Goal: Task Accomplishment & Management: Manage account settings

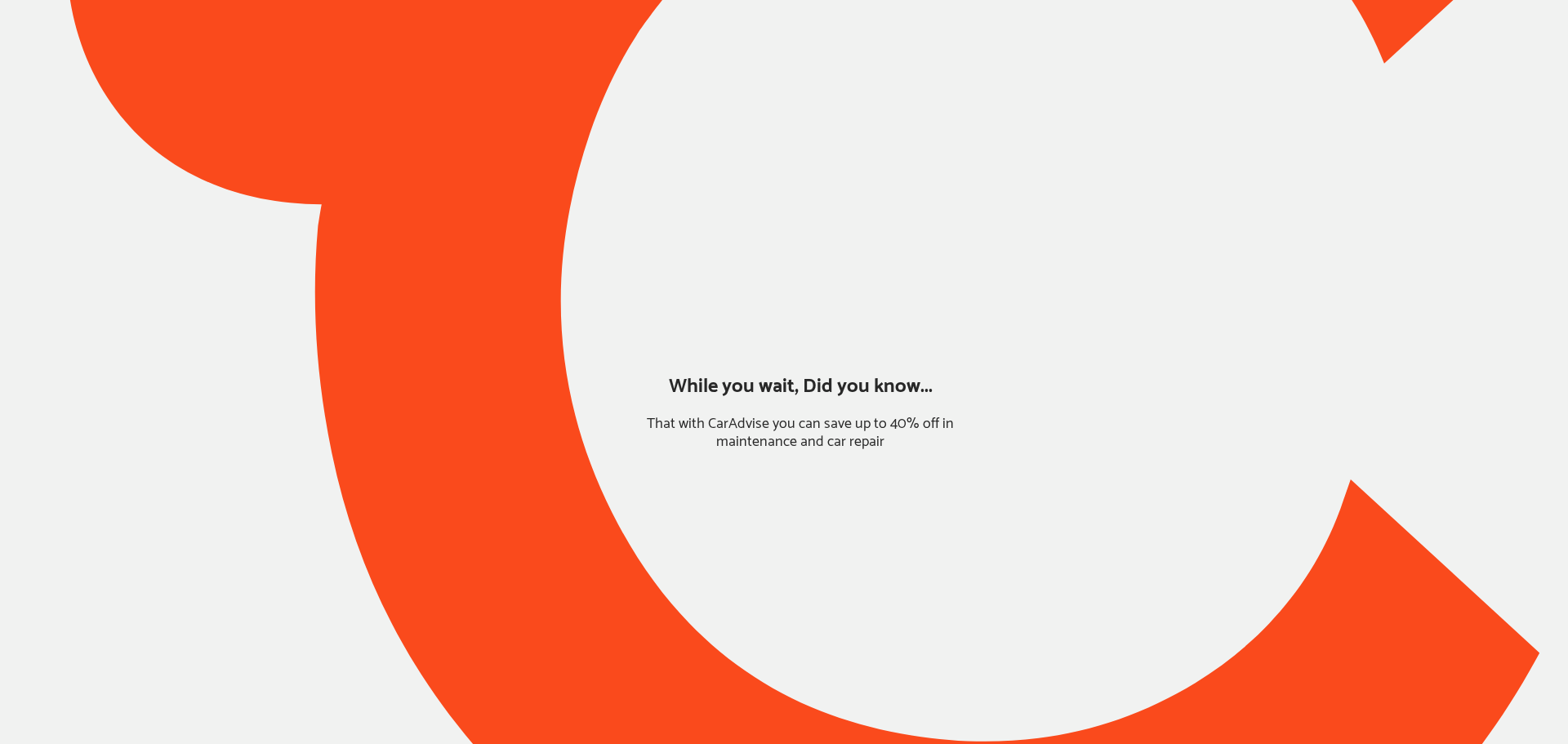
type input "*******"
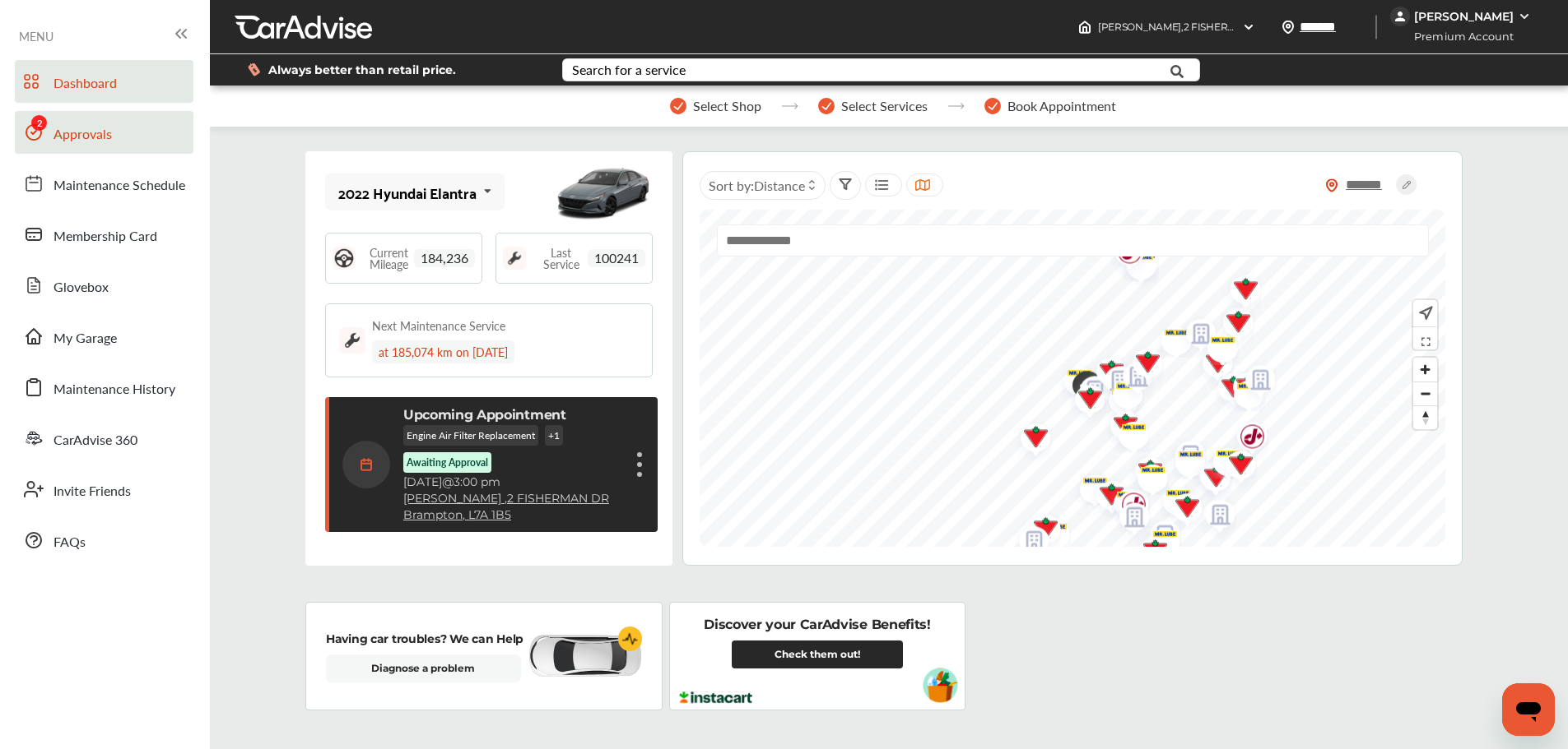
click at [83, 146] on link "Approvals" at bounding box center [104, 133] width 179 height 43
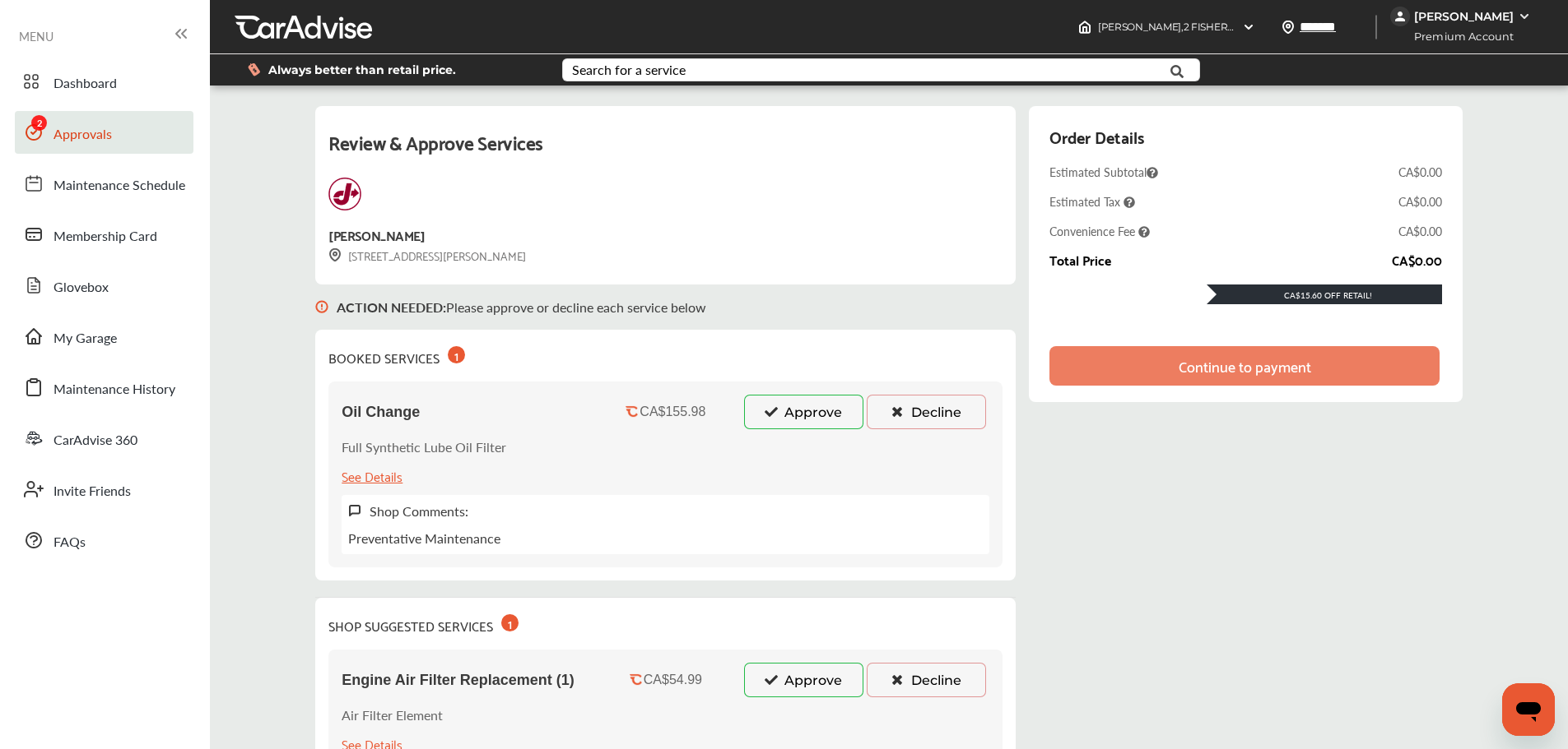
click at [786, 425] on button "Approve" at bounding box center [803, 412] width 119 height 34
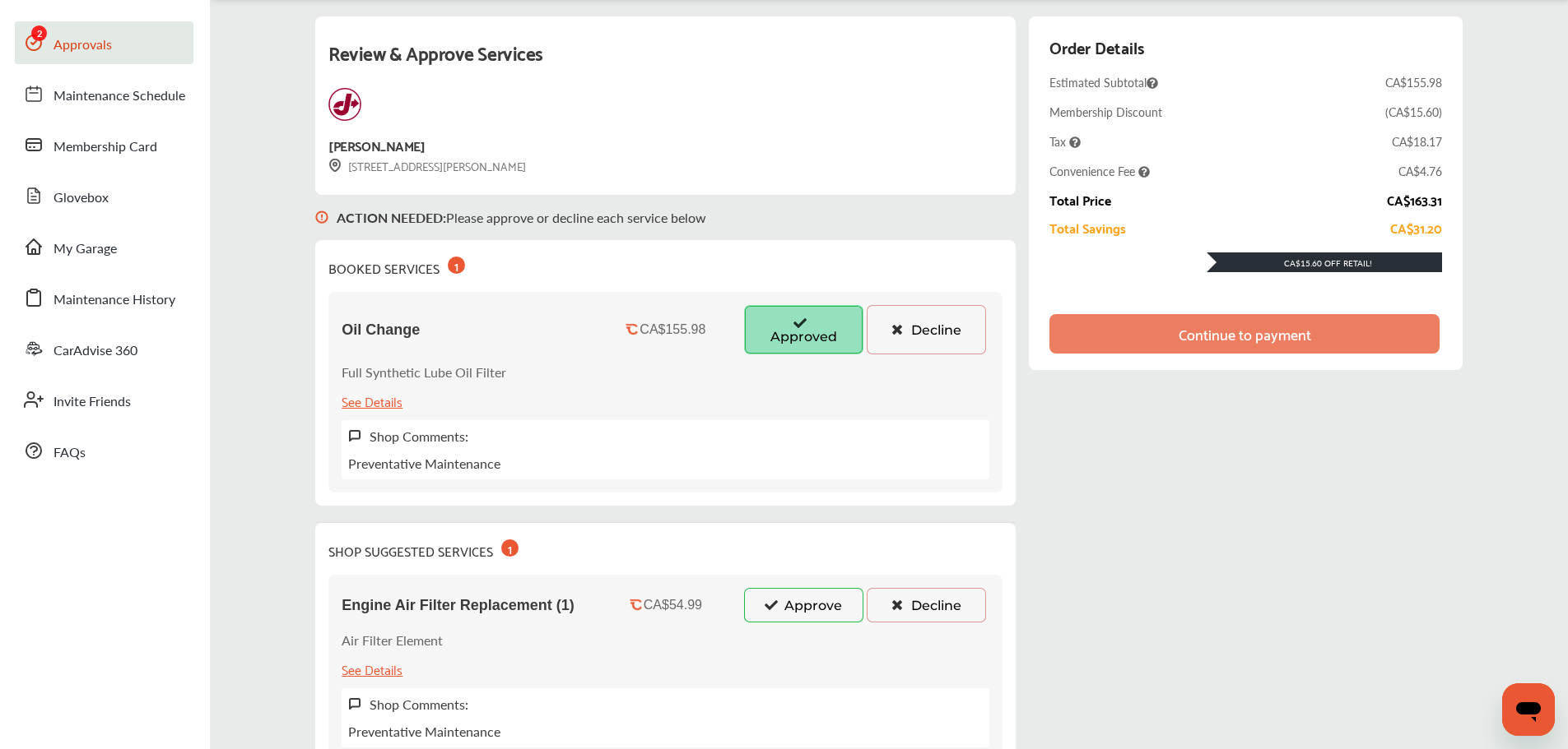
scroll to position [82, 0]
